Goal: Task Accomplishment & Management: Use online tool/utility

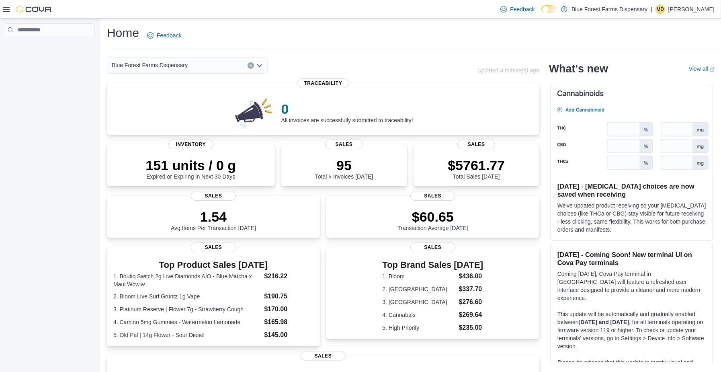
click at [0, 6] on div "Feedback Dark Mode Blue Forest Farms Dispensary | MD Melise Douglas" at bounding box center [360, 9] width 721 height 18
click at [7, 9] on icon at bounding box center [6, 9] width 6 height 5
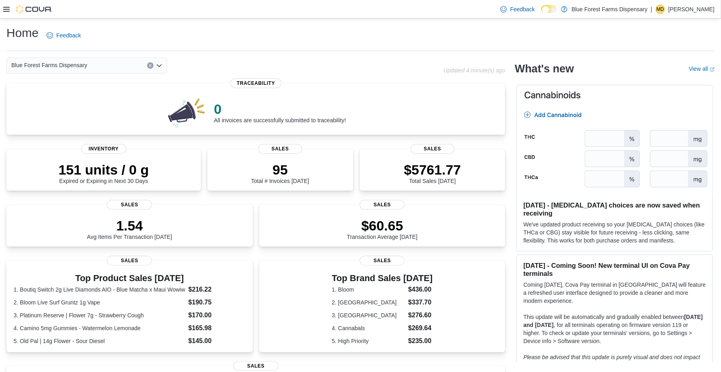
click at [7, 9] on icon at bounding box center [6, 9] width 6 height 5
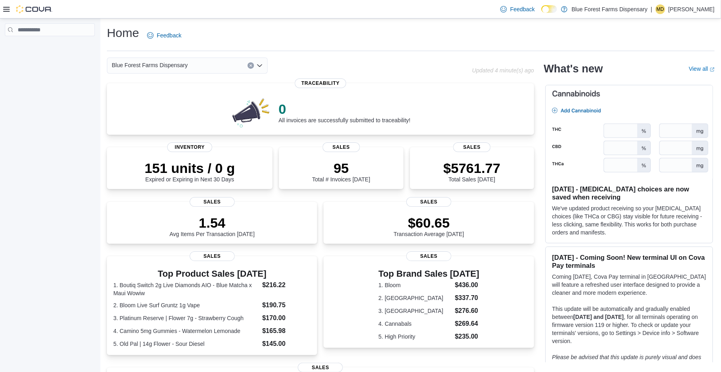
click at [56, 92] on div at bounding box center [50, 196] width 100 height 357
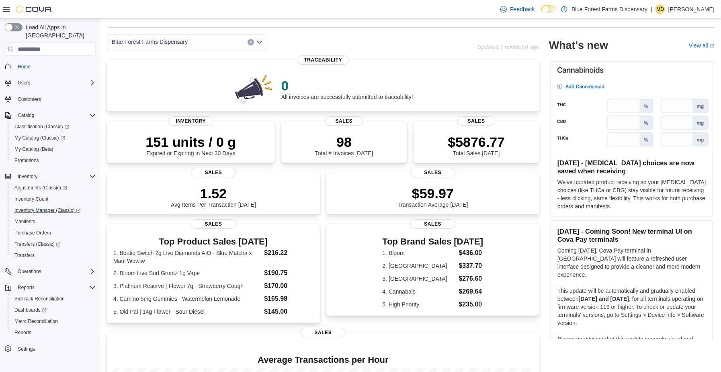
scroll to position [25, 0]
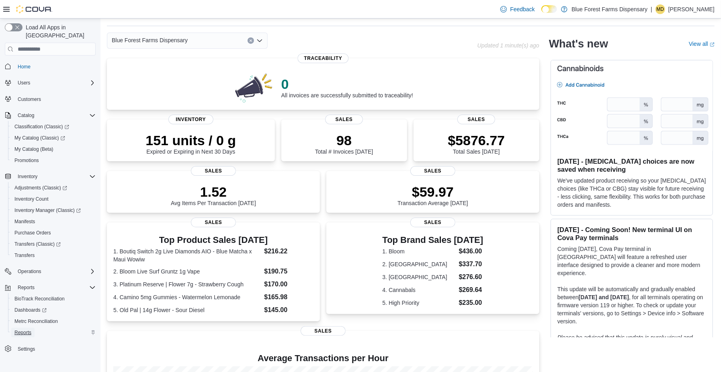
click at [18, 329] on span "Reports" at bounding box center [22, 332] width 17 height 6
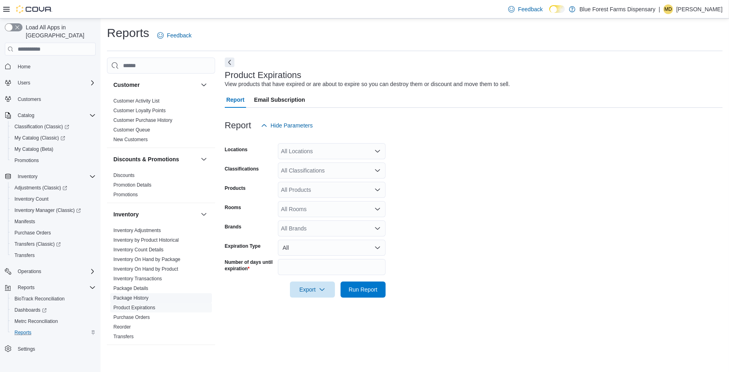
scroll to position [12, 0]
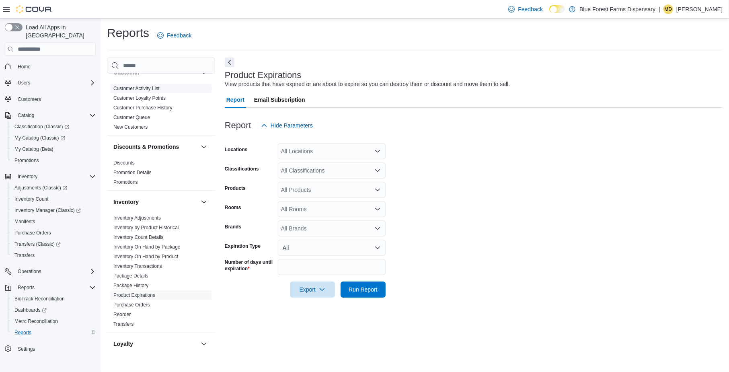
click at [147, 84] on span "Customer Activity List" at bounding box center [161, 89] width 102 height 10
click at [147, 86] on link "Customer Activity List" at bounding box center [136, 89] width 46 height 6
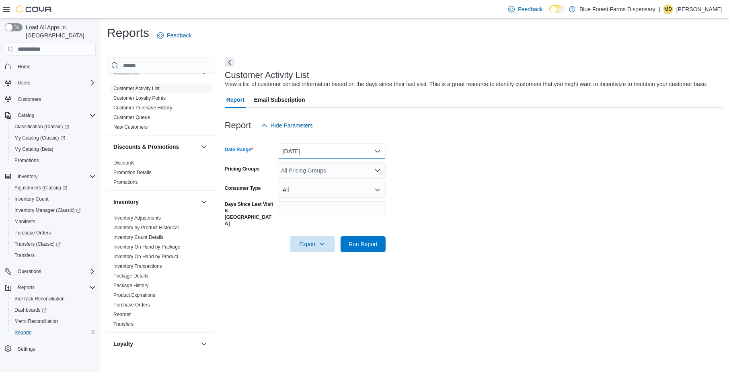
click at [315, 155] on button "[DATE]" at bounding box center [332, 151] width 108 height 16
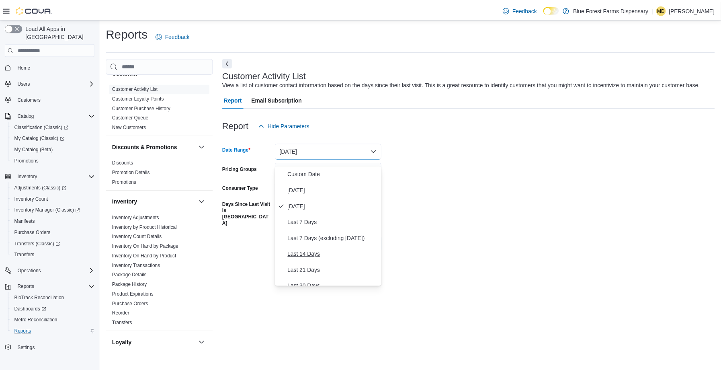
scroll to position [111, 0]
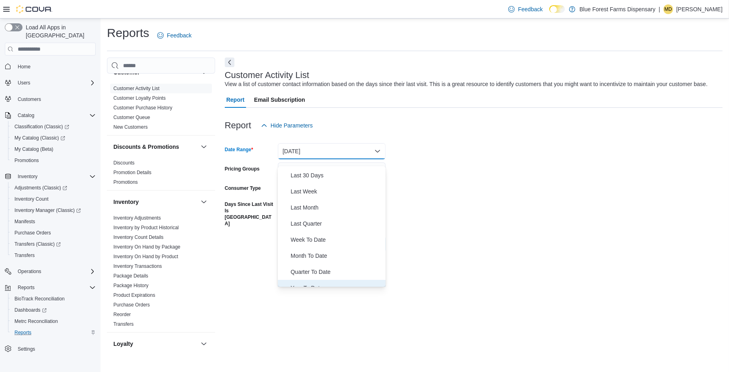
click at [314, 283] on span "Year To Date" at bounding box center [337, 288] width 92 height 10
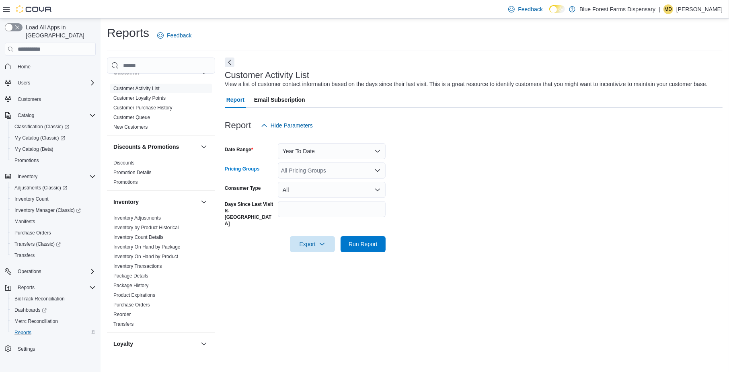
click at [318, 178] on div "All Pricing Groups" at bounding box center [332, 170] width 108 height 16
click at [234, 254] on div at bounding box center [474, 257] width 498 height 10
click at [320, 196] on button "All" at bounding box center [332, 190] width 108 height 16
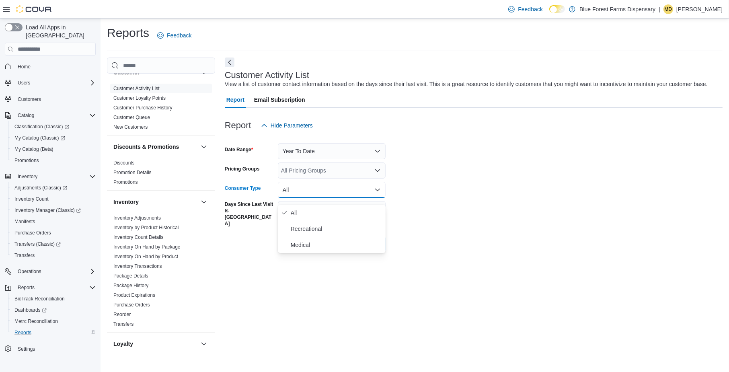
click at [320, 196] on button "All" at bounding box center [332, 190] width 108 height 16
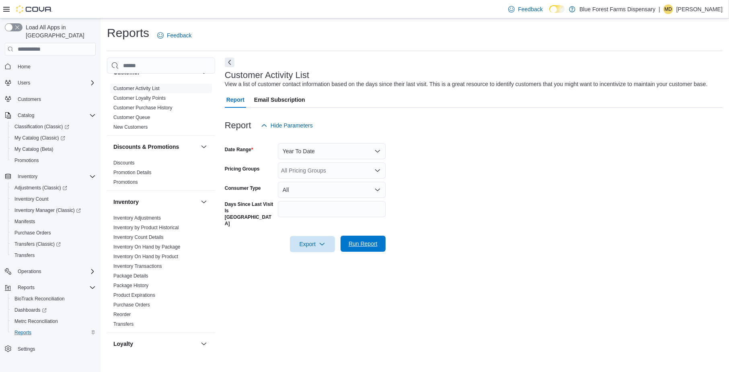
click at [354, 240] on span "Run Report" at bounding box center [362, 244] width 29 height 8
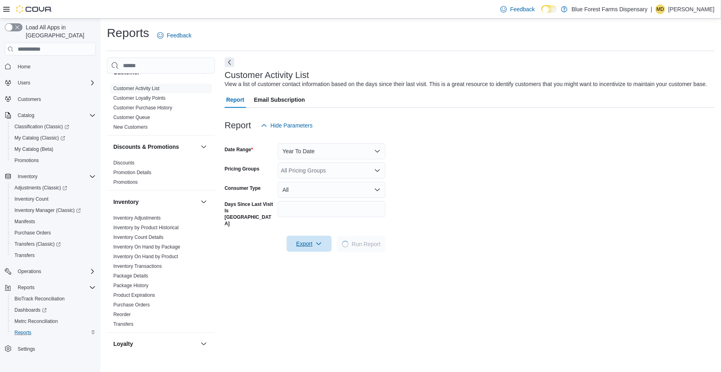
click at [315, 236] on span "Export" at bounding box center [308, 244] width 35 height 16
click at [315, 269] on span "Export to Csv" at bounding box center [311, 270] width 36 height 6
